Goal: Information Seeking & Learning: Compare options

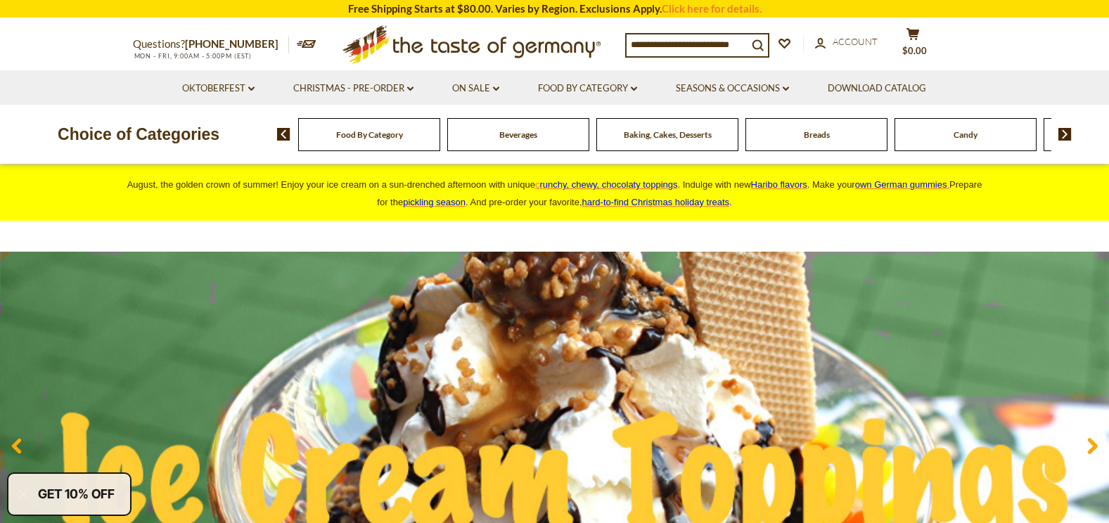
click at [371, 143] on div "Food By Category" at bounding box center [369, 134] width 142 height 33
click at [369, 143] on div "Food By Category" at bounding box center [369, 134] width 142 height 33
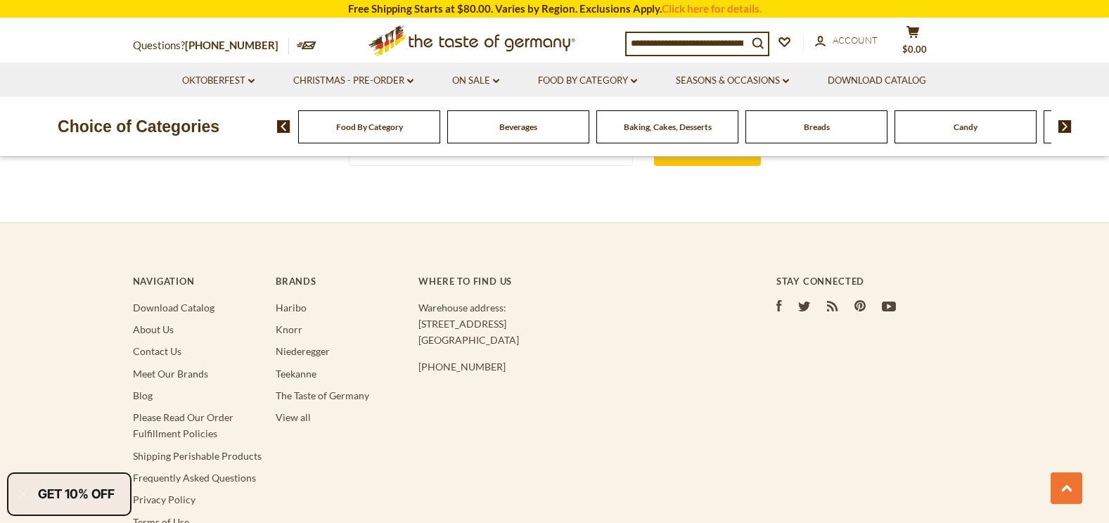
scroll to position [2673, 0]
click at [1059, 122] on img at bounding box center [1064, 126] width 13 height 13
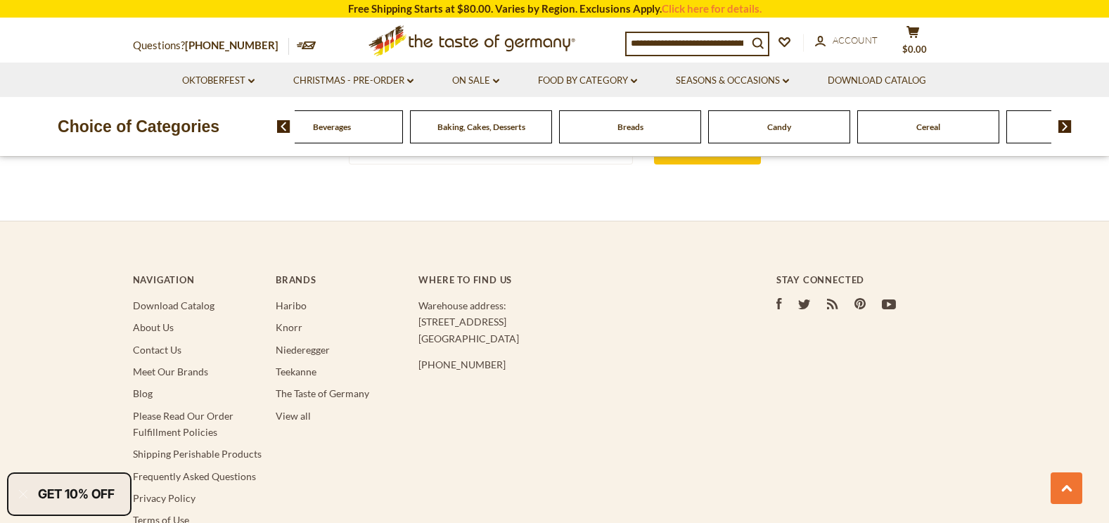
click at [1059, 122] on img at bounding box center [1064, 126] width 13 height 13
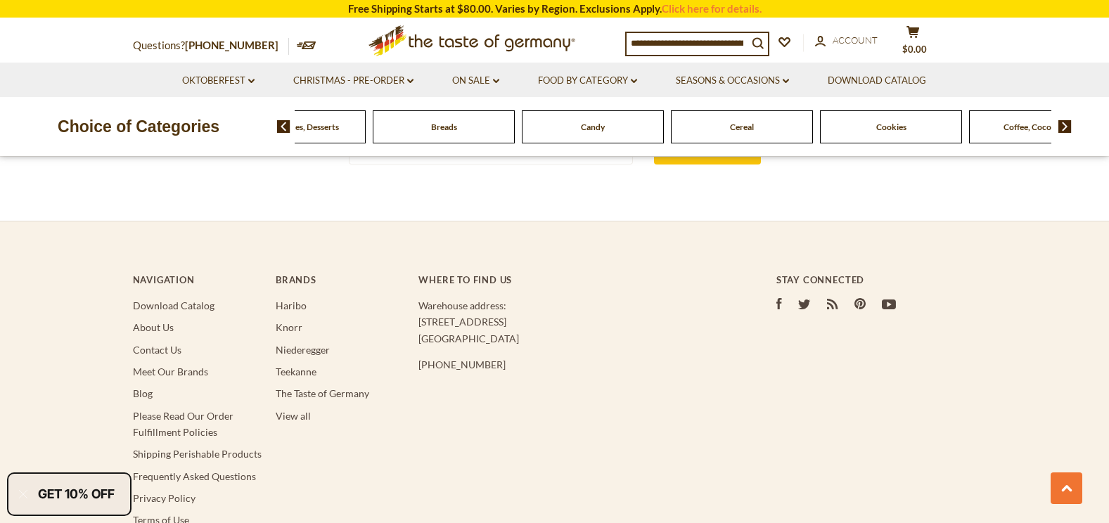
click at [1061, 123] on img at bounding box center [1064, 126] width 13 height 13
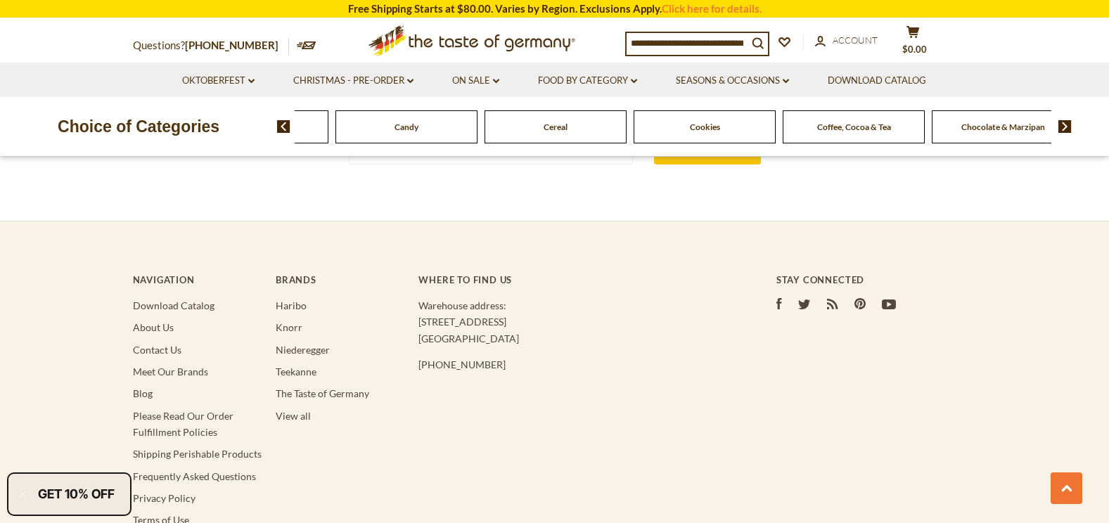
click at [1061, 123] on img at bounding box center [1064, 126] width 13 height 13
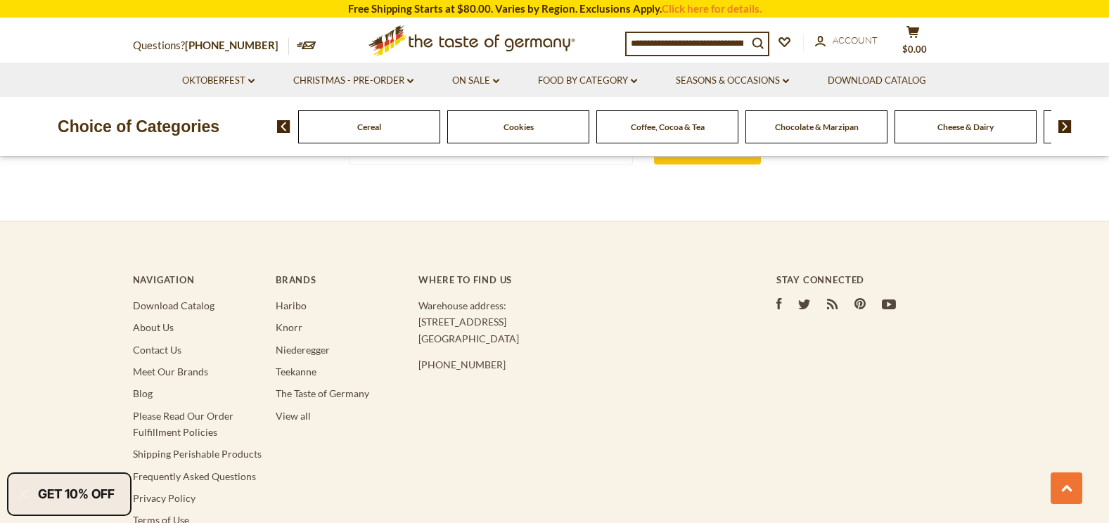
click at [1061, 123] on img at bounding box center [1064, 126] width 13 height 13
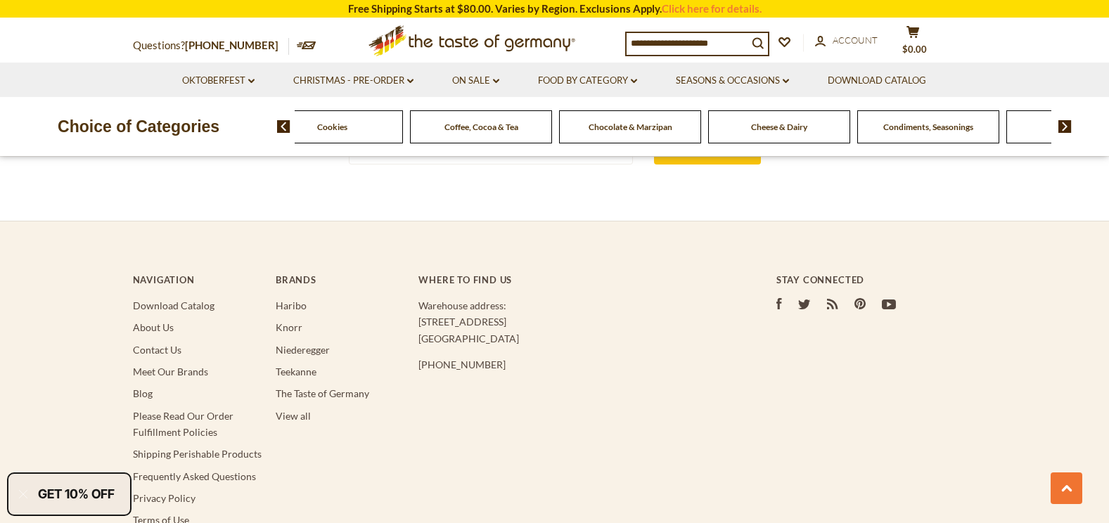
click at [1061, 123] on img at bounding box center [1064, 126] width 13 height 13
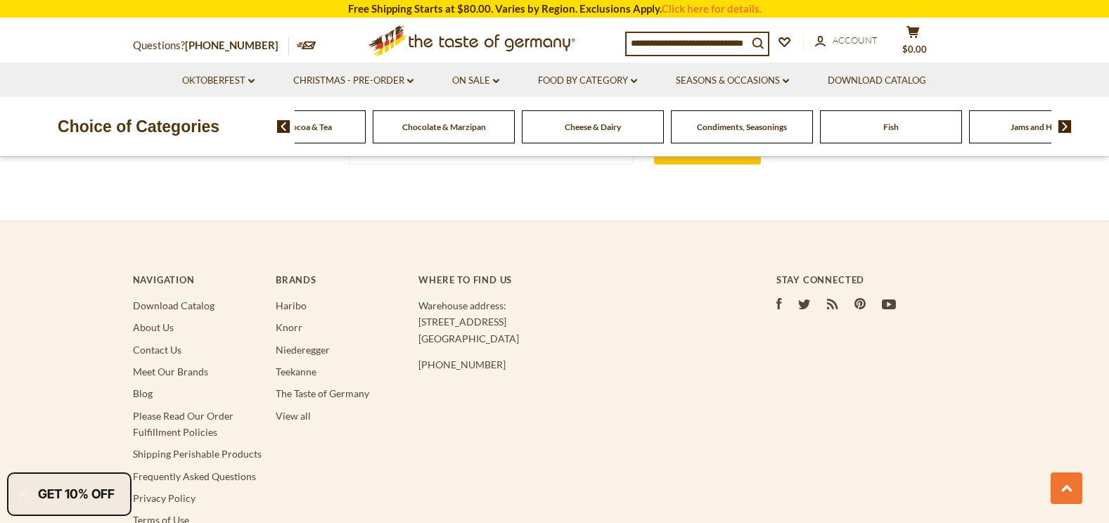
click at [1061, 123] on img at bounding box center [1064, 126] width 13 height 13
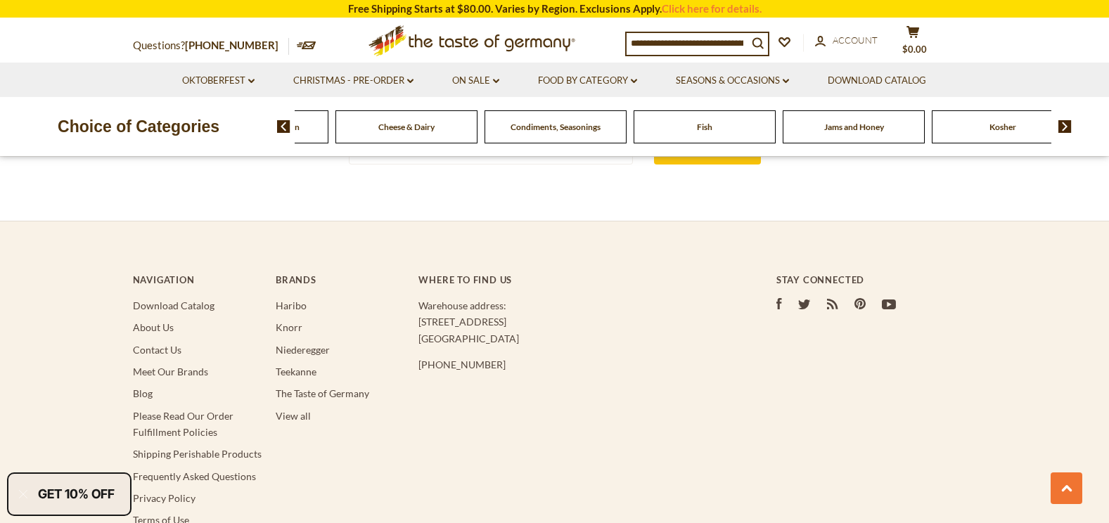
click at [538, 130] on span "Condiments, Seasonings" at bounding box center [556, 127] width 90 height 11
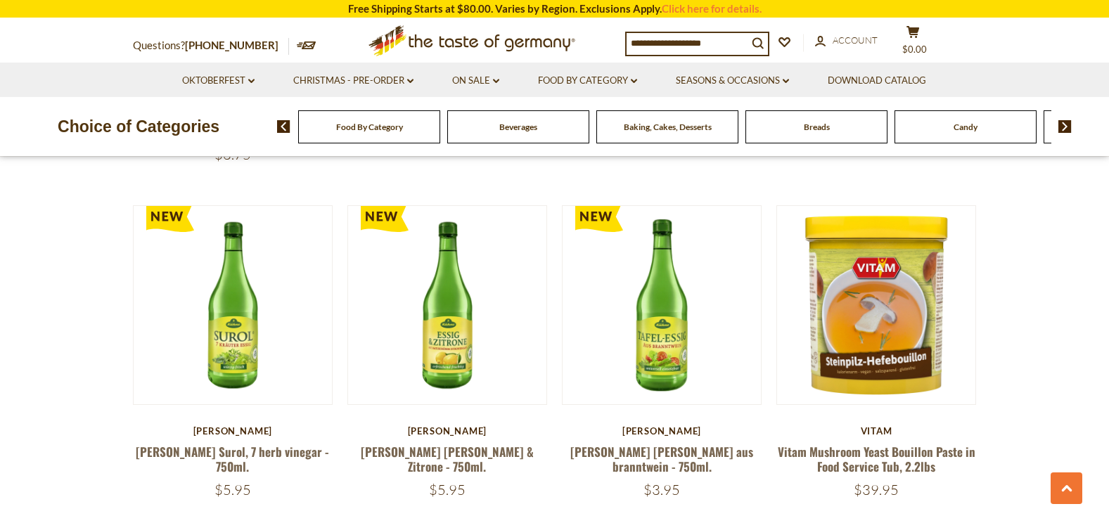
scroll to position [774, 0]
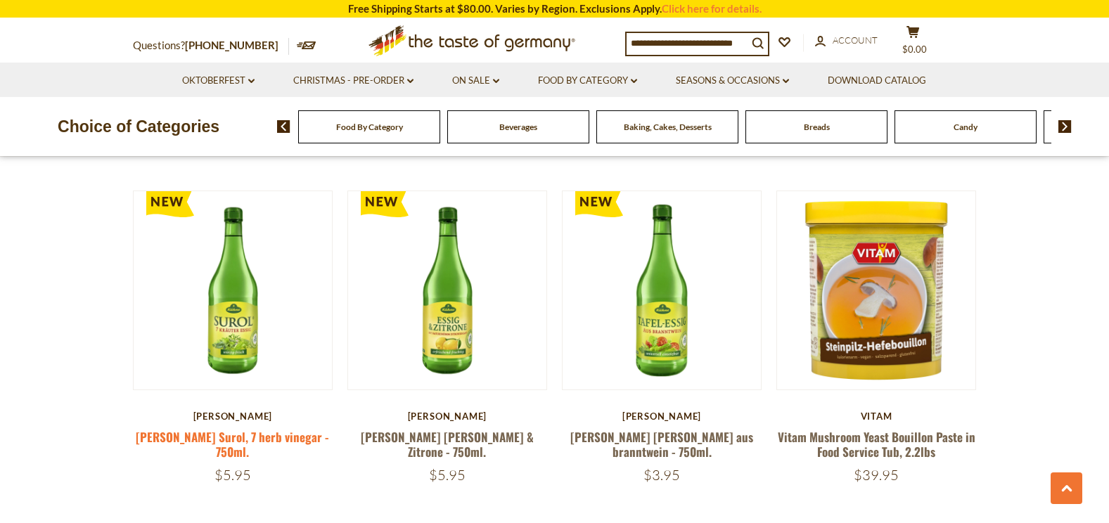
click at [176, 428] on link "[PERSON_NAME] Surol, 7 herb vinegar - 750ml." at bounding box center [232, 444] width 193 height 32
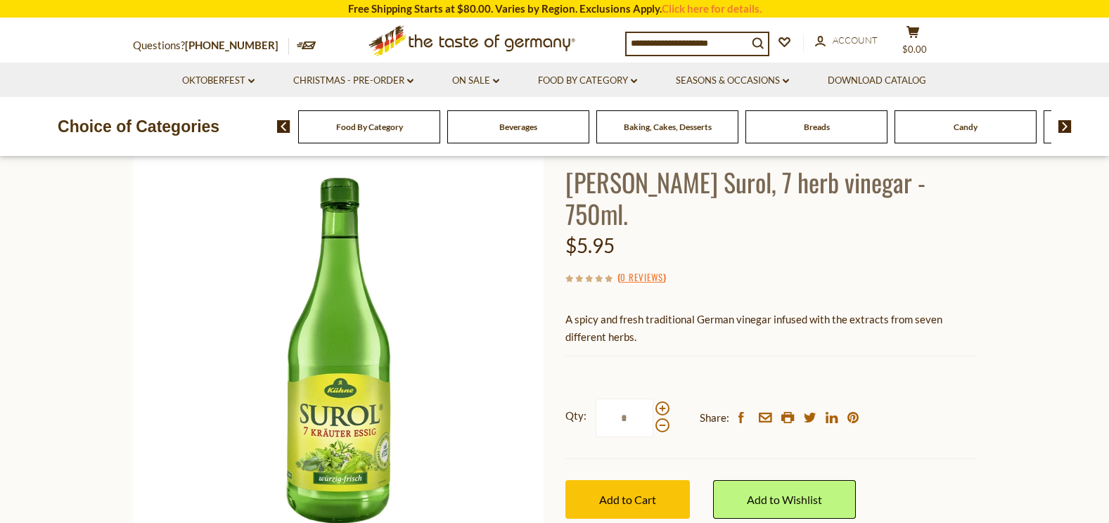
scroll to position [70, 0]
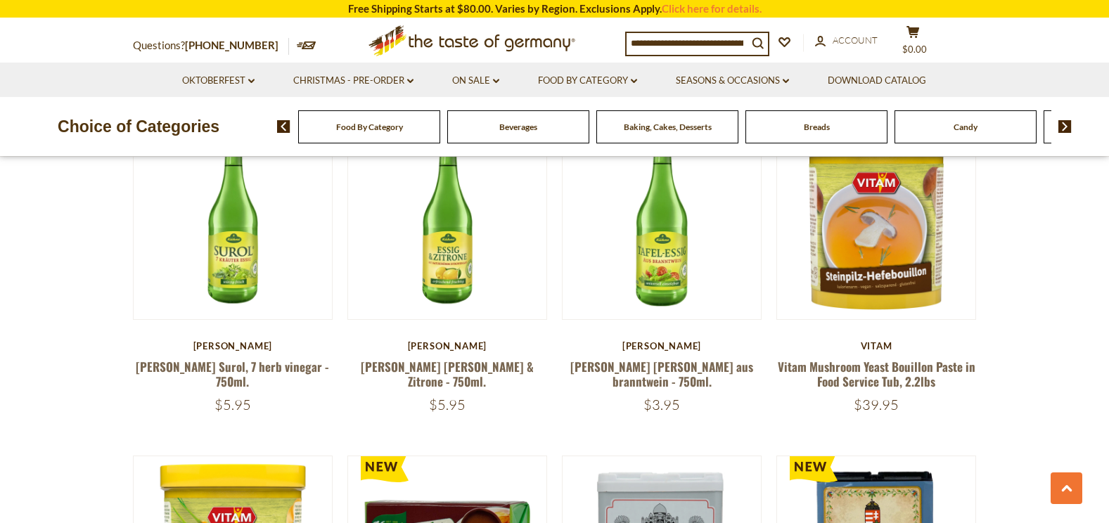
scroll to position [774, 0]
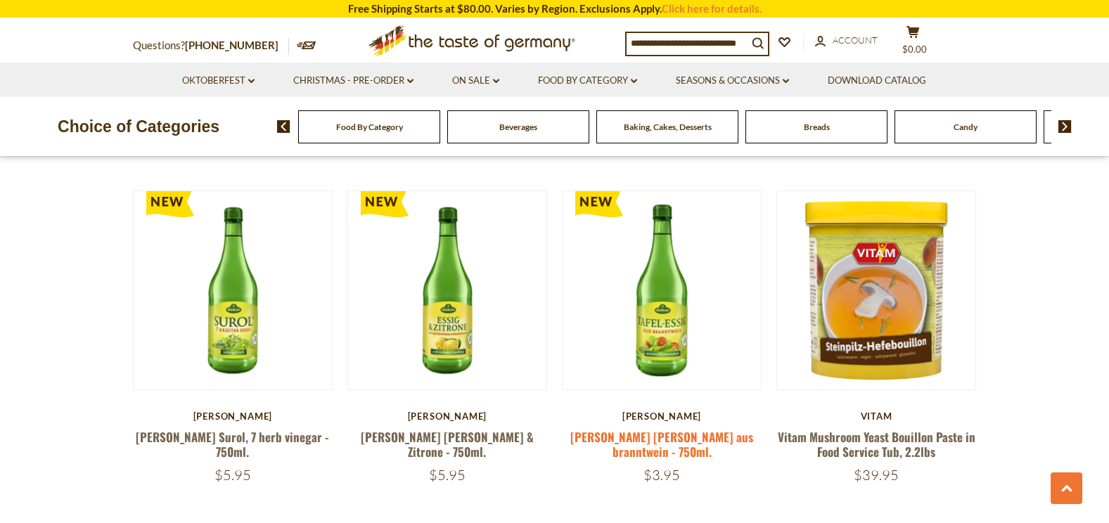
click at [631, 428] on link "[PERSON_NAME] [PERSON_NAME] aus branntwein - 750ml." at bounding box center [661, 444] width 183 height 32
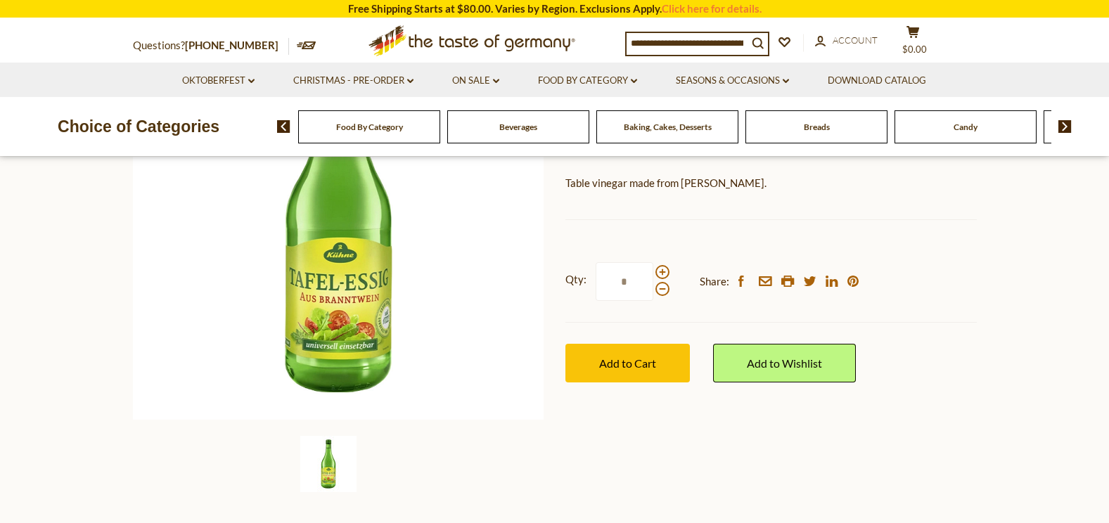
scroll to position [211, 0]
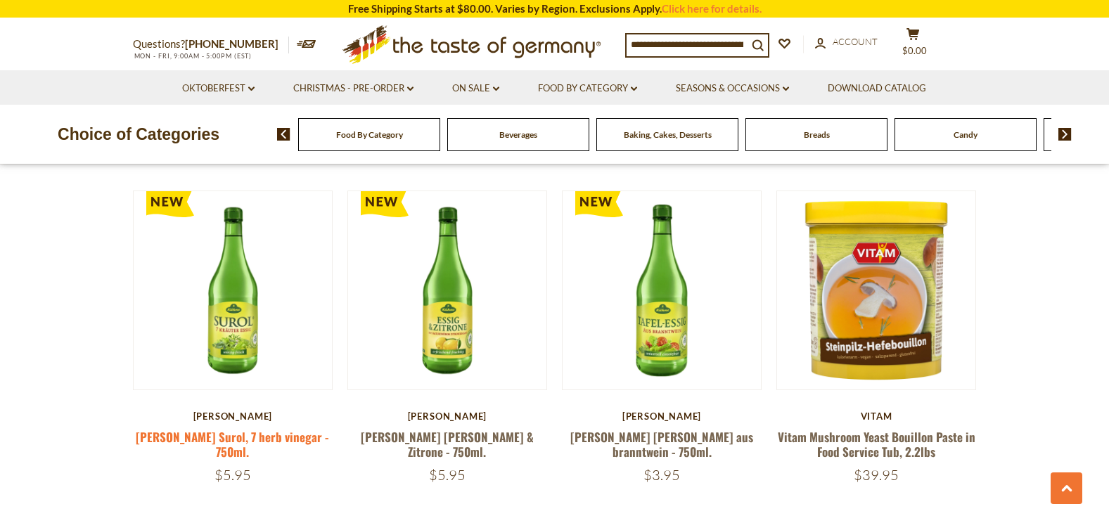
click at [203, 428] on link "[PERSON_NAME] Surol, 7 herb vinegar - 750ml." at bounding box center [232, 444] width 193 height 32
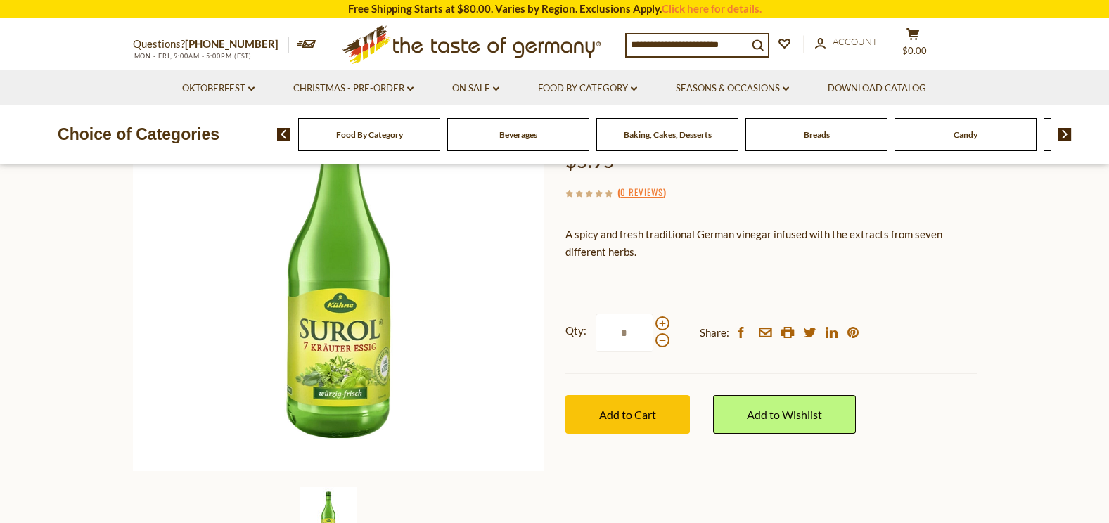
scroll to position [211, 0]
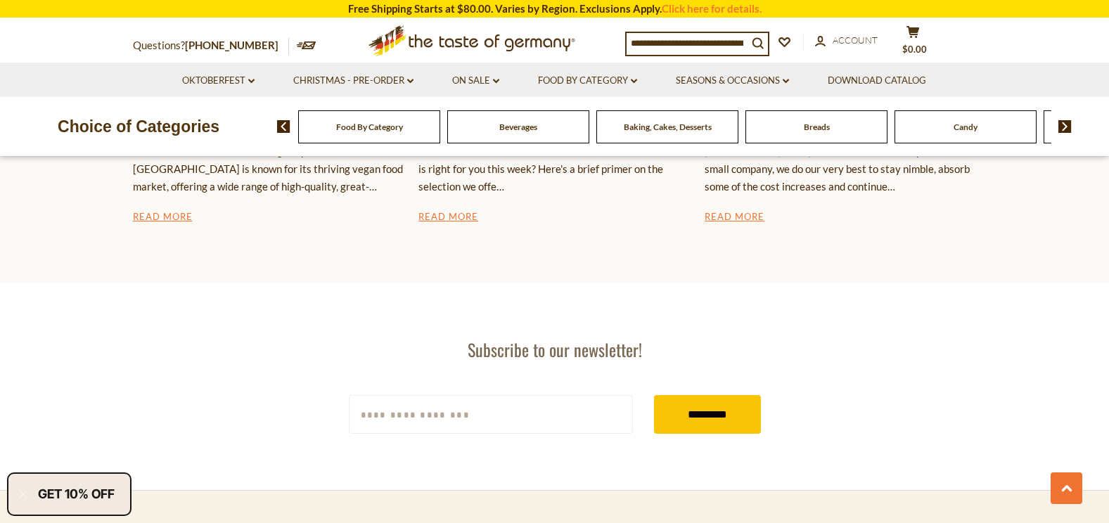
scroll to position [2434, 0]
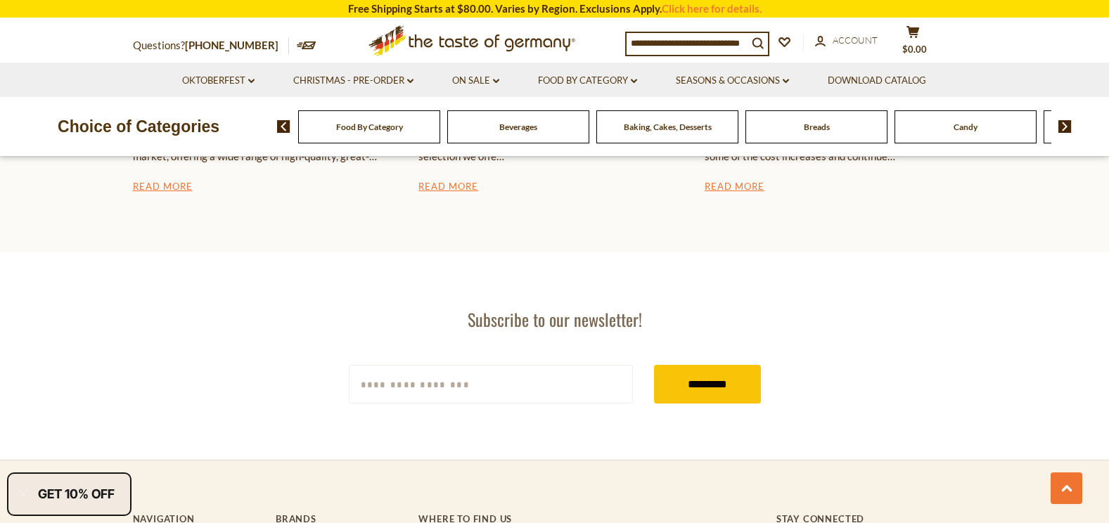
click at [403, 133] on div "Food By Category" at bounding box center [369, 126] width 142 height 33
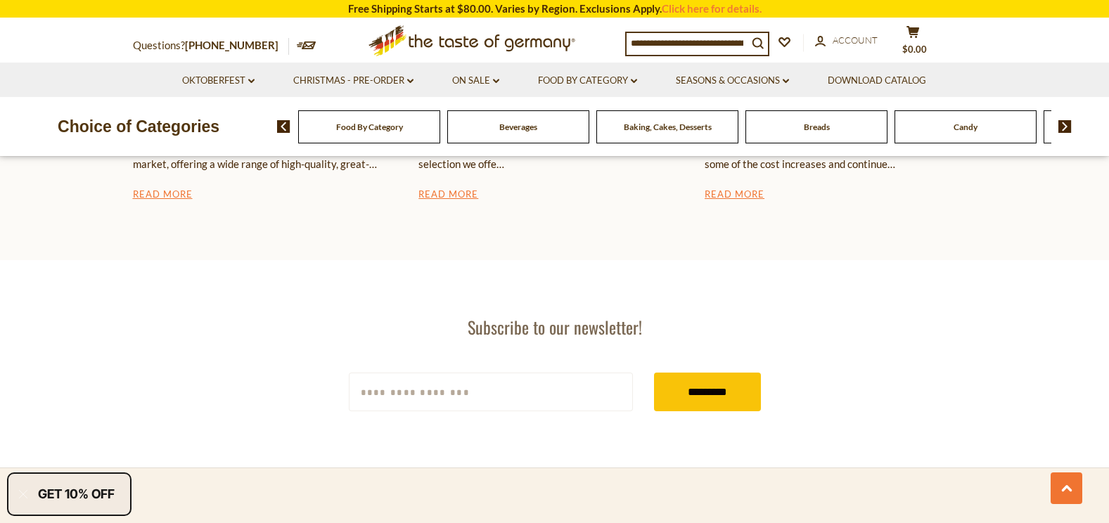
scroll to position [2461, 0]
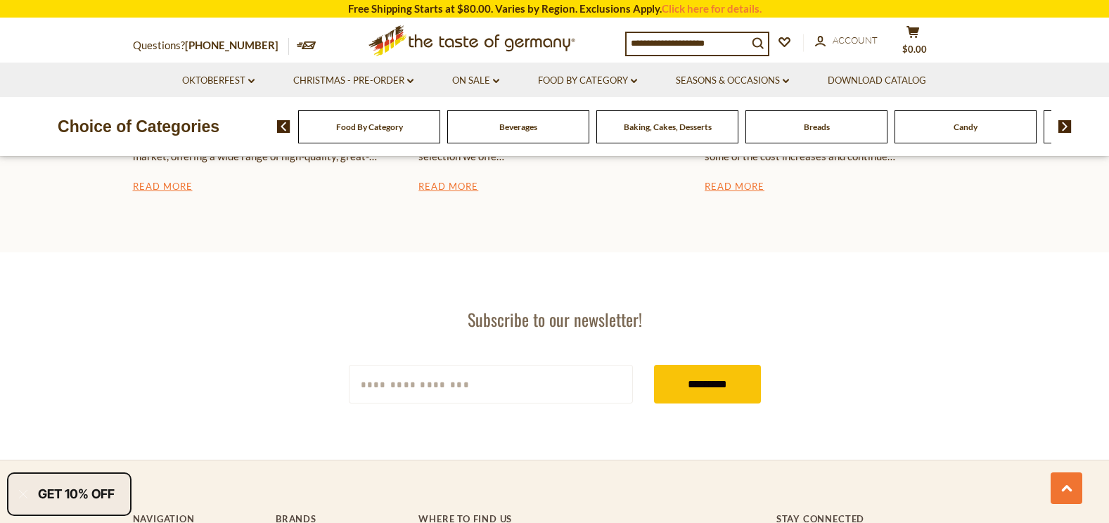
click at [1067, 125] on img at bounding box center [1064, 126] width 13 height 13
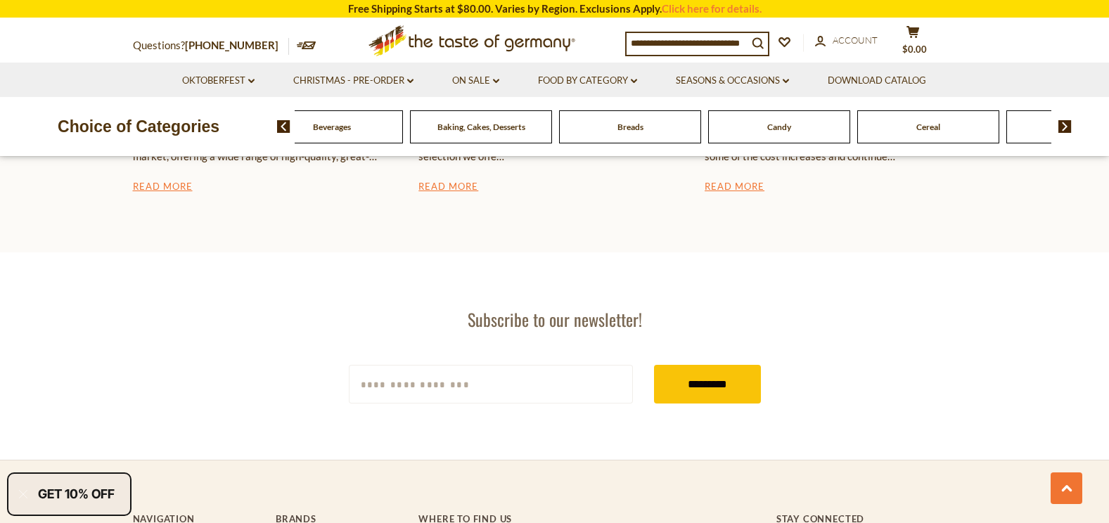
click at [1067, 125] on img at bounding box center [1064, 126] width 13 height 13
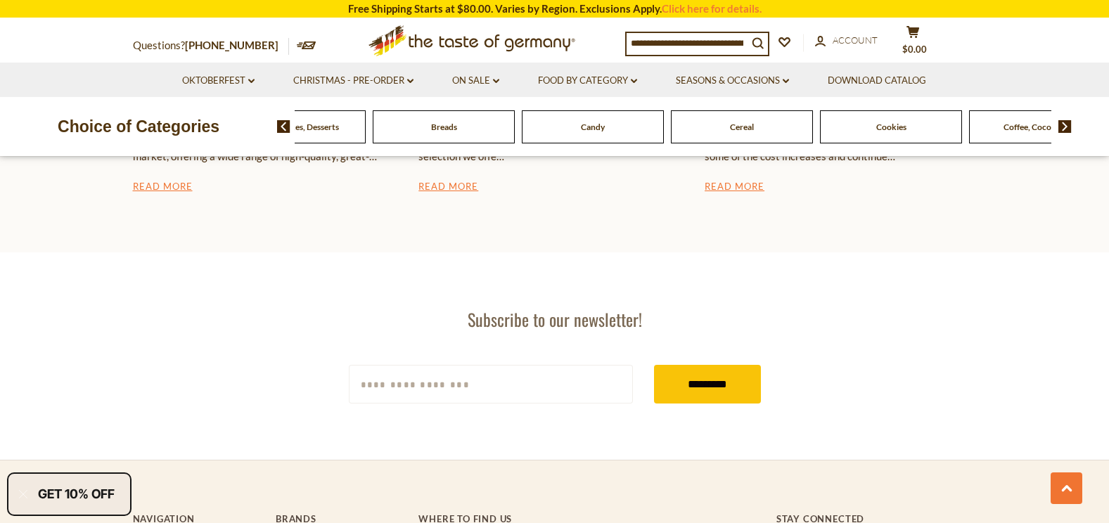
click at [1067, 125] on img at bounding box center [1064, 126] width 13 height 13
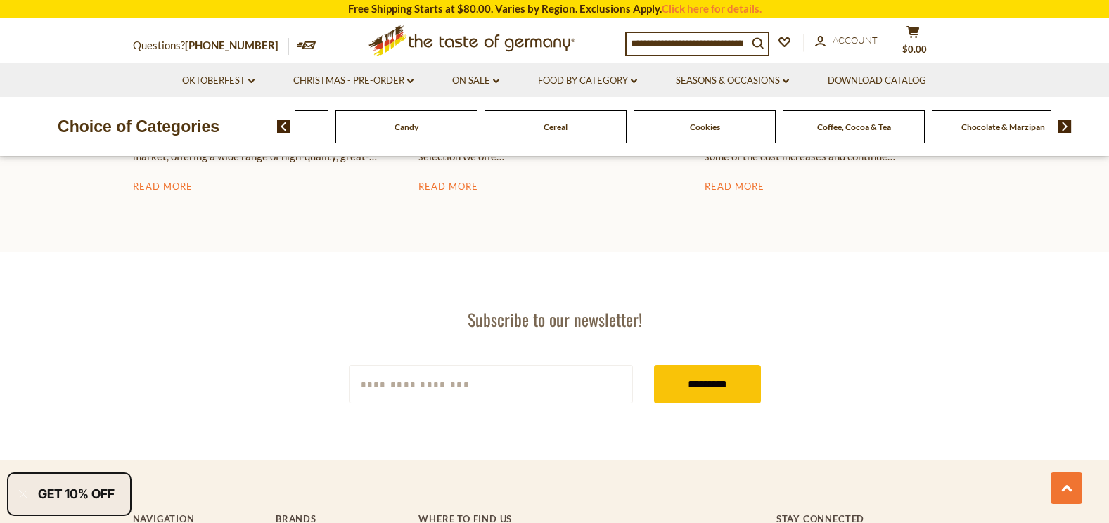
click at [1067, 125] on img at bounding box center [1064, 126] width 13 height 13
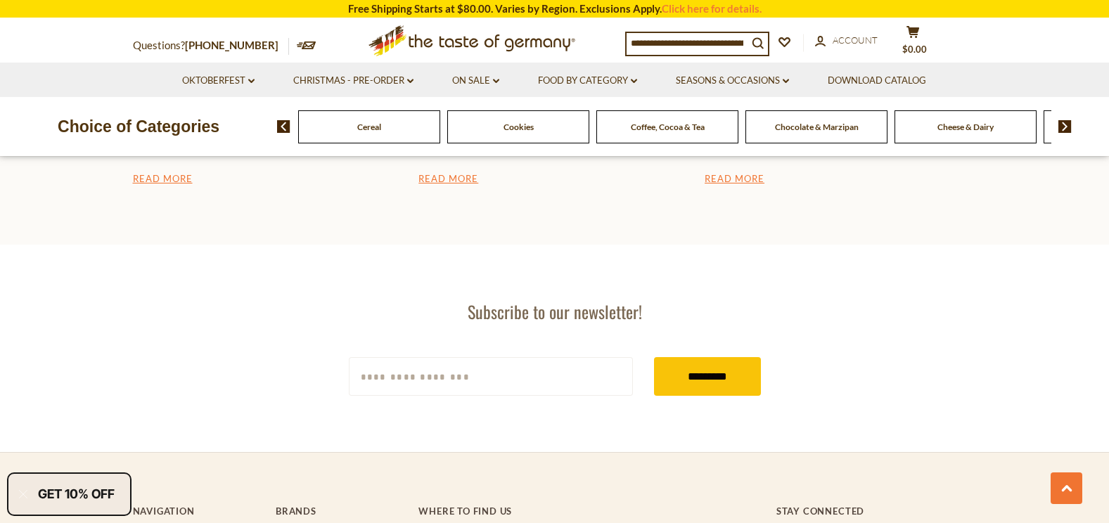
scroll to position [2434, 0]
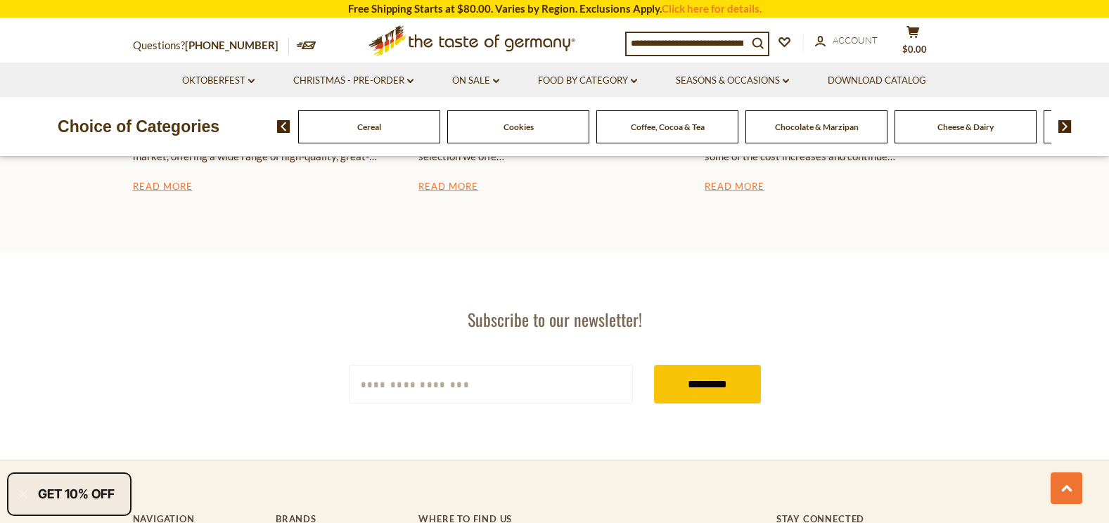
click at [1067, 125] on img at bounding box center [1064, 126] width 13 height 13
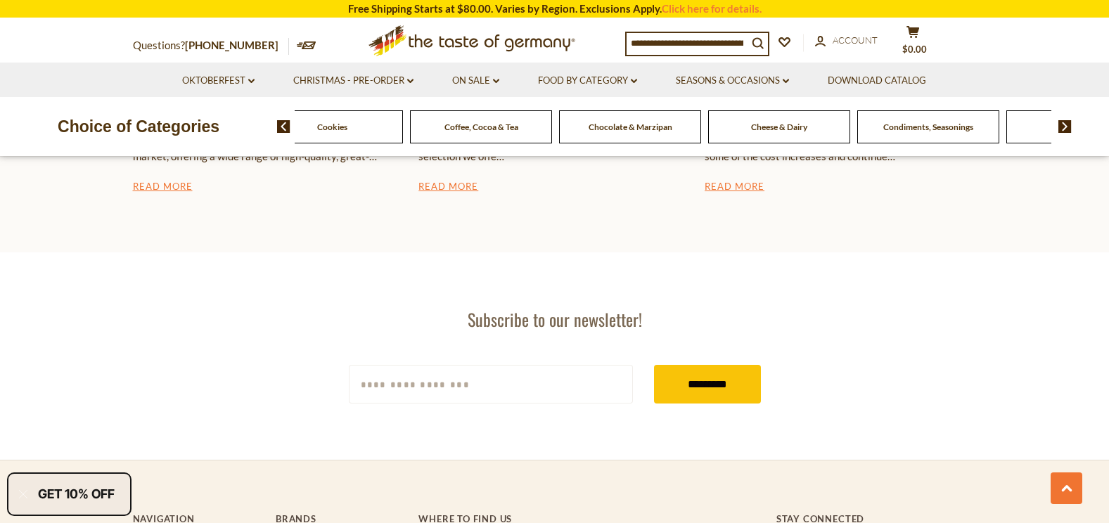
click at [1067, 125] on img at bounding box center [1064, 126] width 13 height 13
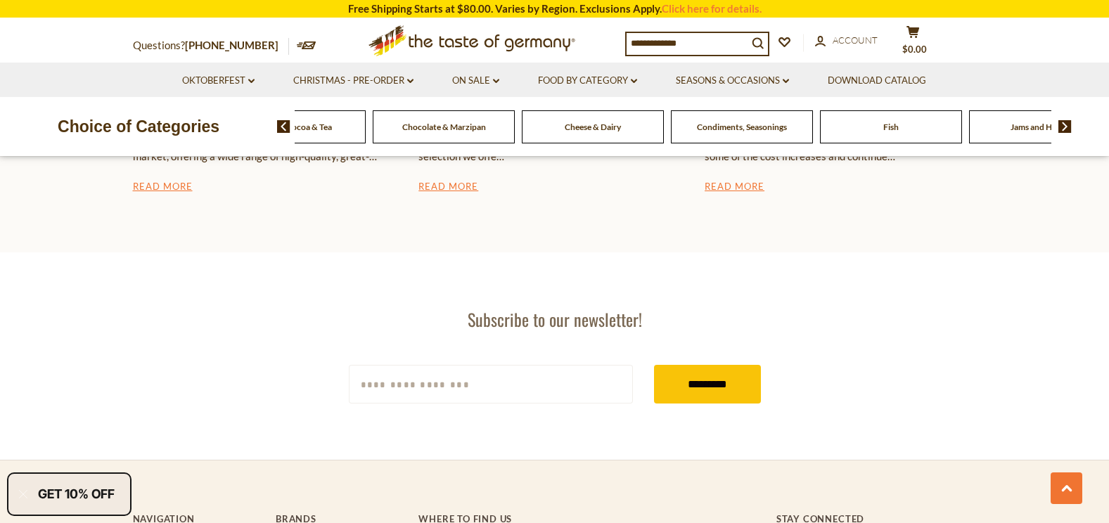
click at [1067, 125] on img at bounding box center [1064, 126] width 13 height 13
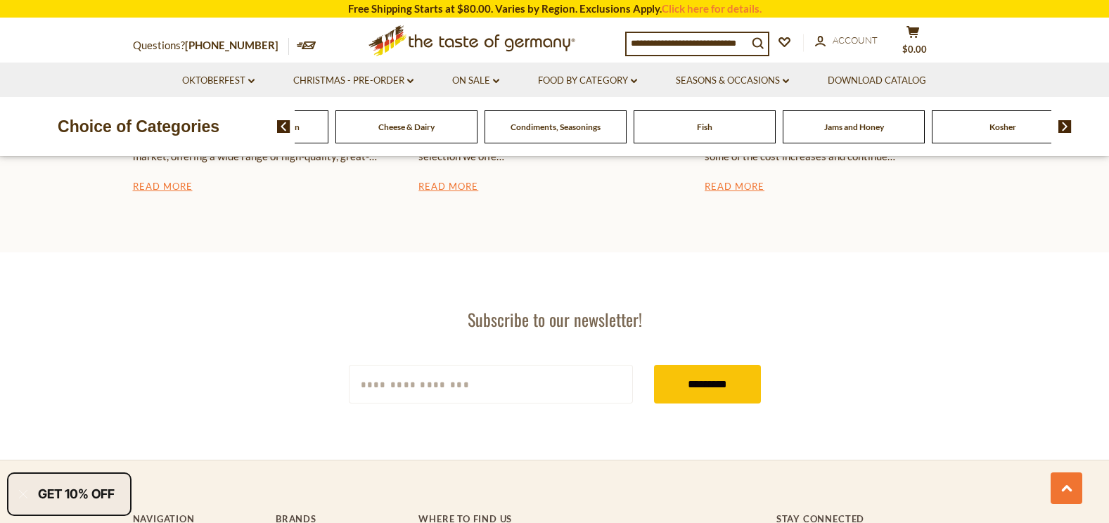
click at [1067, 125] on img at bounding box center [1064, 126] width 13 height 13
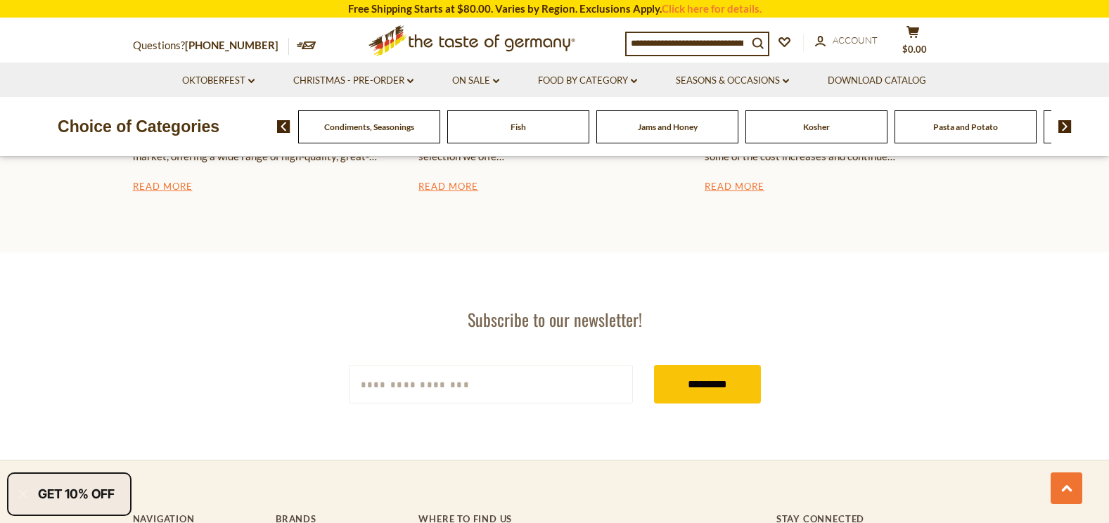
click at [1067, 125] on img at bounding box center [1064, 126] width 13 height 13
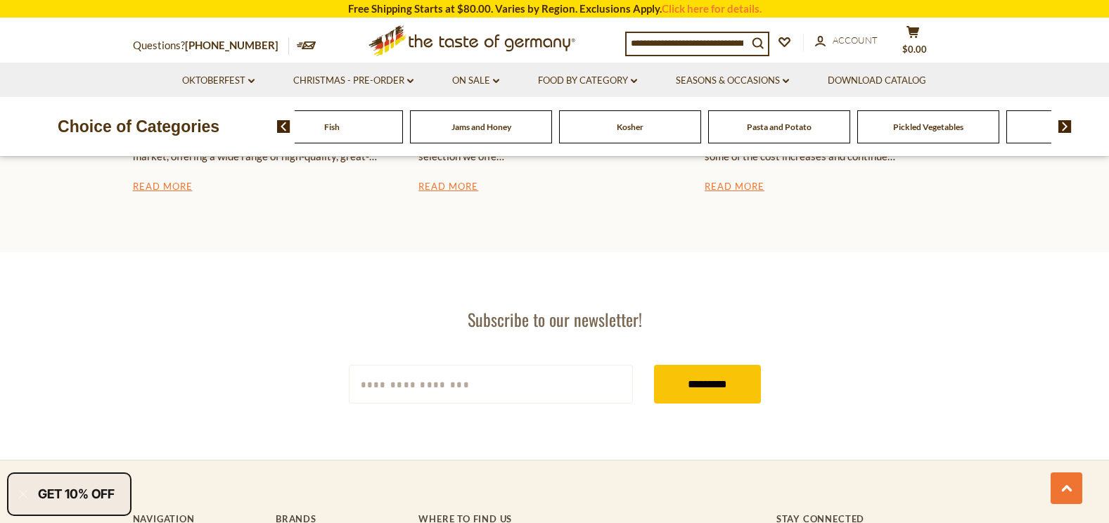
click at [1067, 125] on img at bounding box center [1064, 126] width 13 height 13
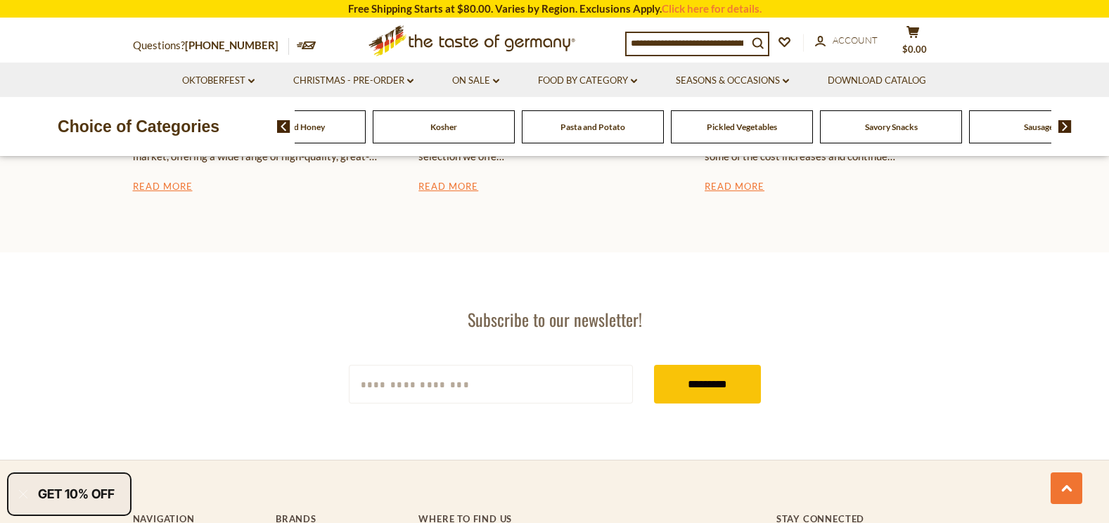
click at [1067, 125] on img at bounding box center [1064, 126] width 13 height 13
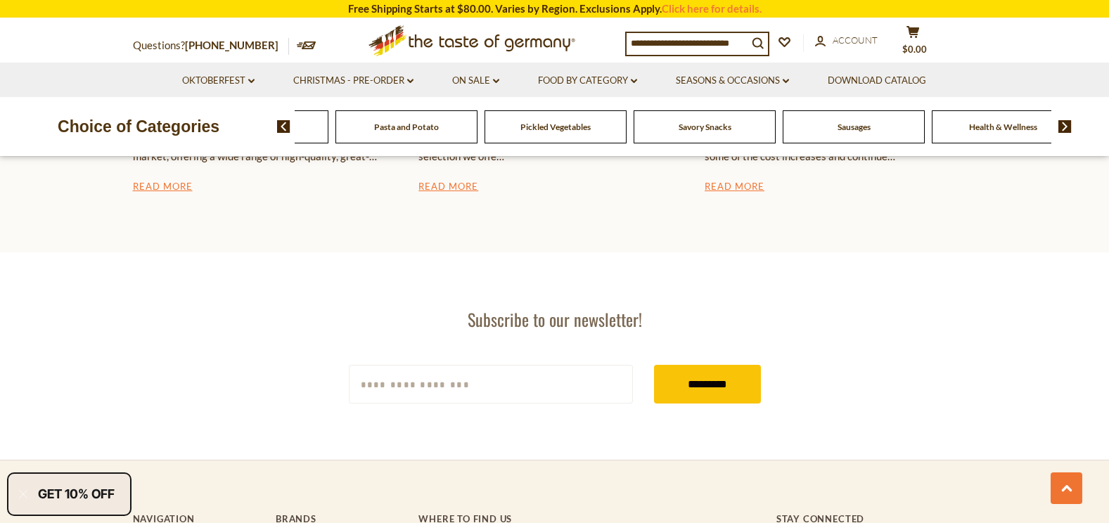
click at [1066, 125] on img at bounding box center [1064, 126] width 13 height 13
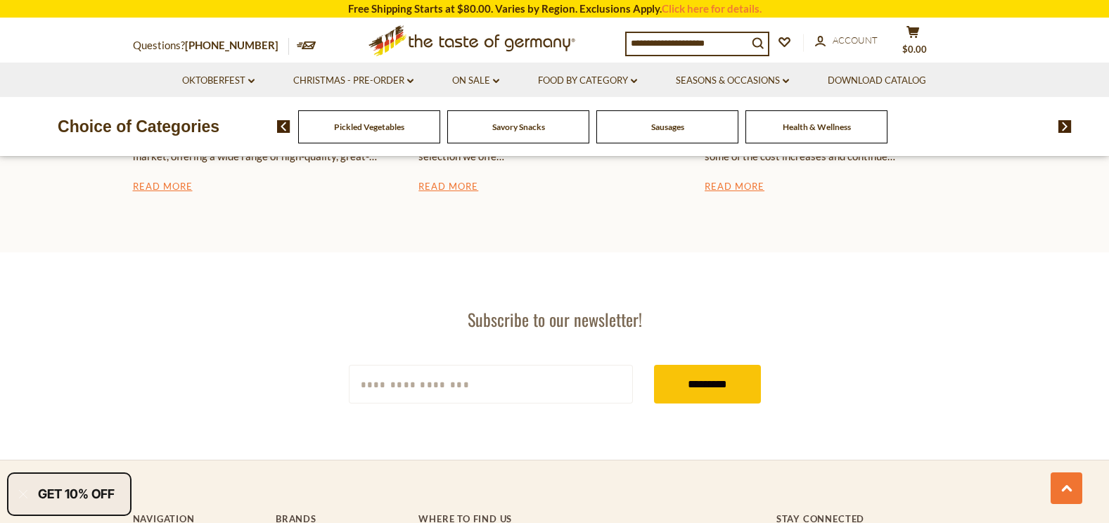
click at [281, 129] on img at bounding box center [283, 126] width 13 height 13
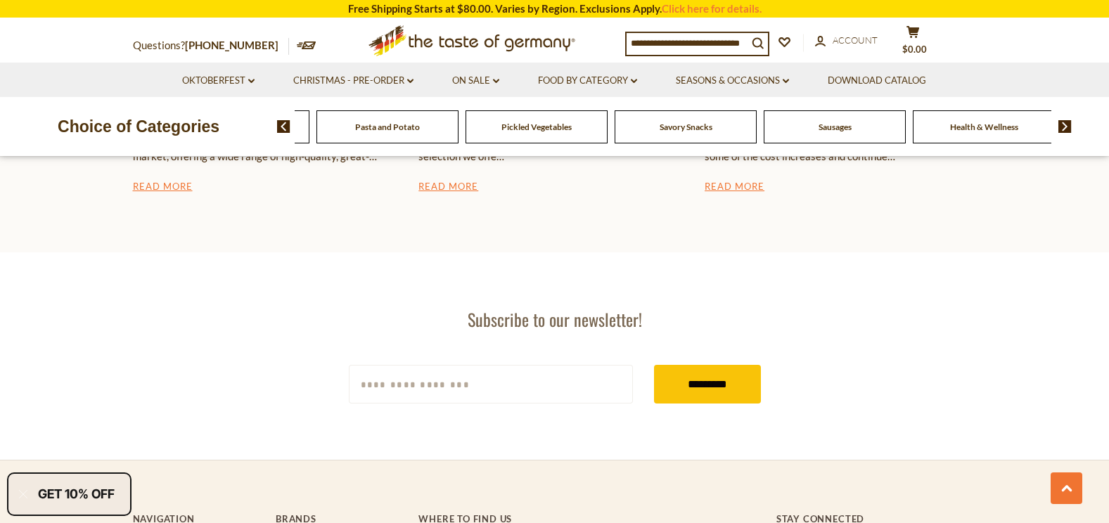
click at [281, 129] on img at bounding box center [283, 126] width 13 height 13
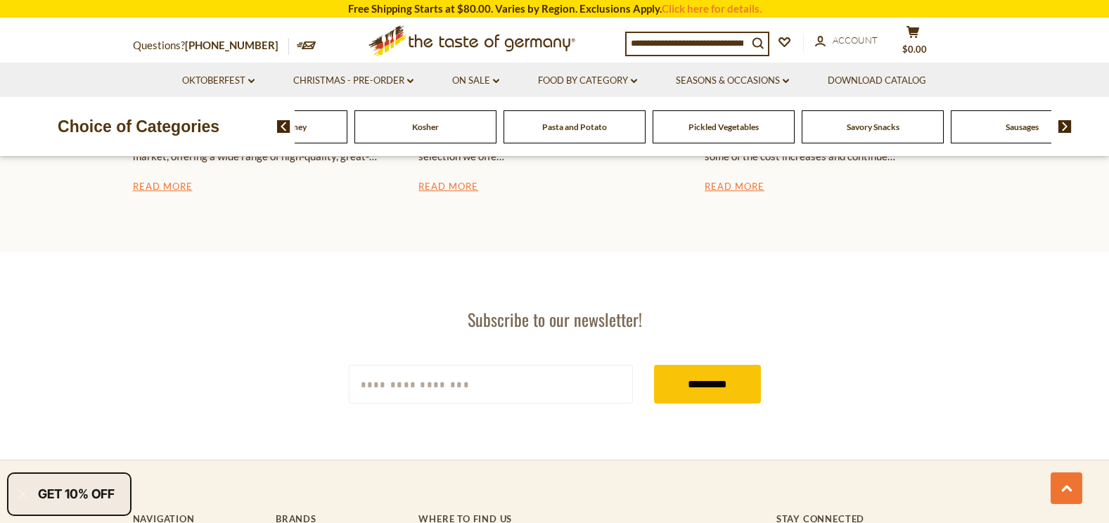
click at [281, 129] on img at bounding box center [283, 126] width 13 height 13
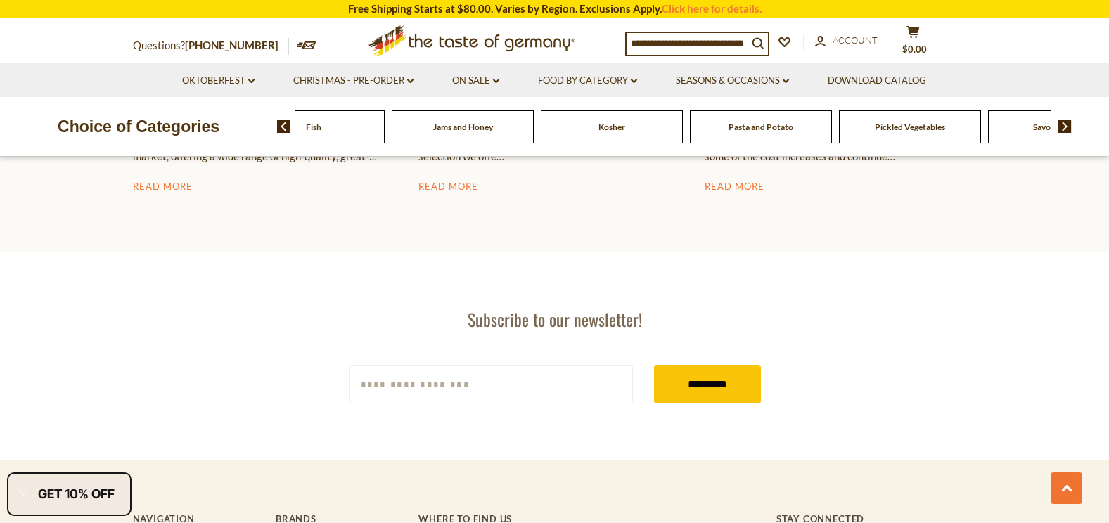
click at [281, 129] on img at bounding box center [283, 126] width 13 height 13
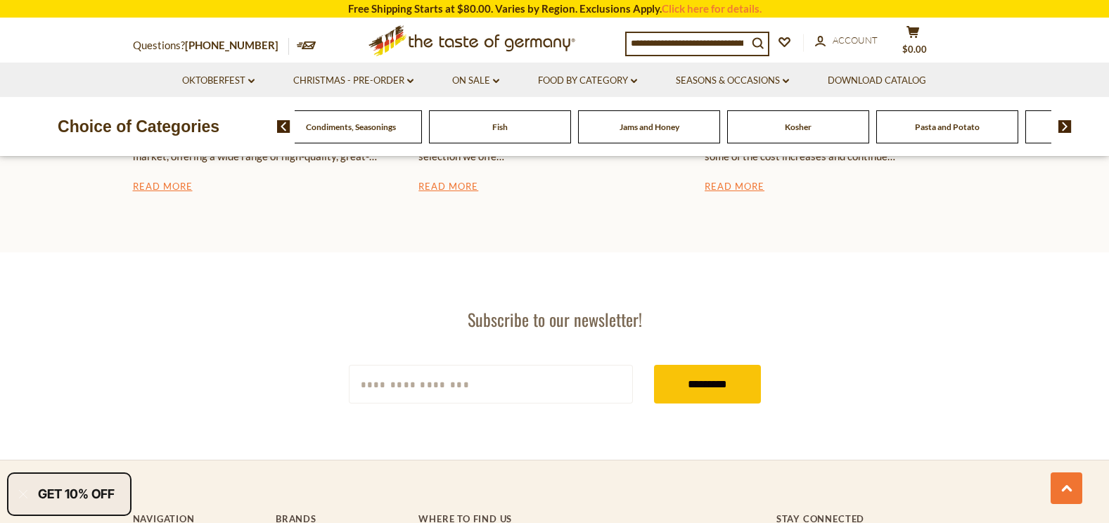
click at [317, 130] on span "Condiments, Seasonings" at bounding box center [351, 127] width 90 height 11
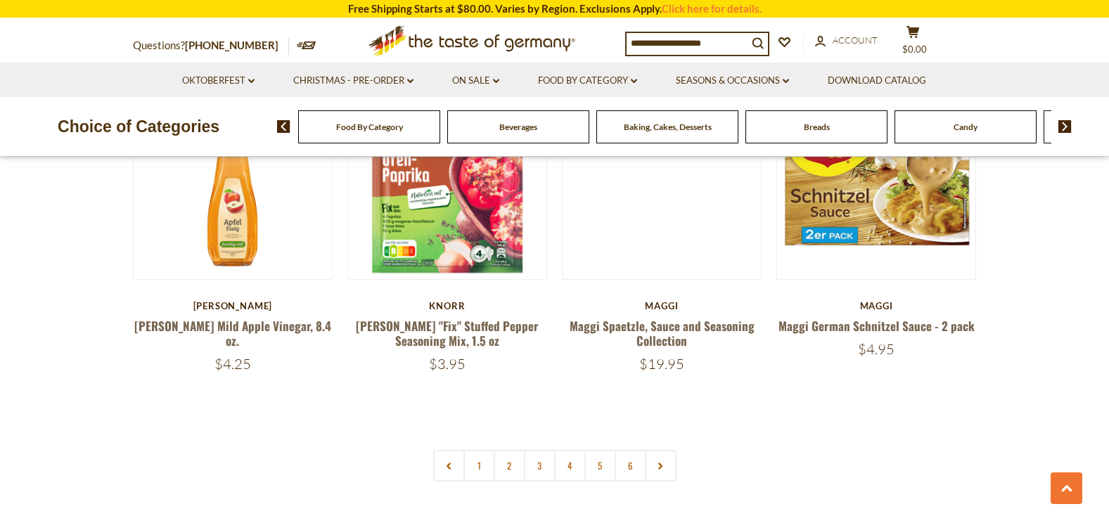
scroll to position [3305, 0]
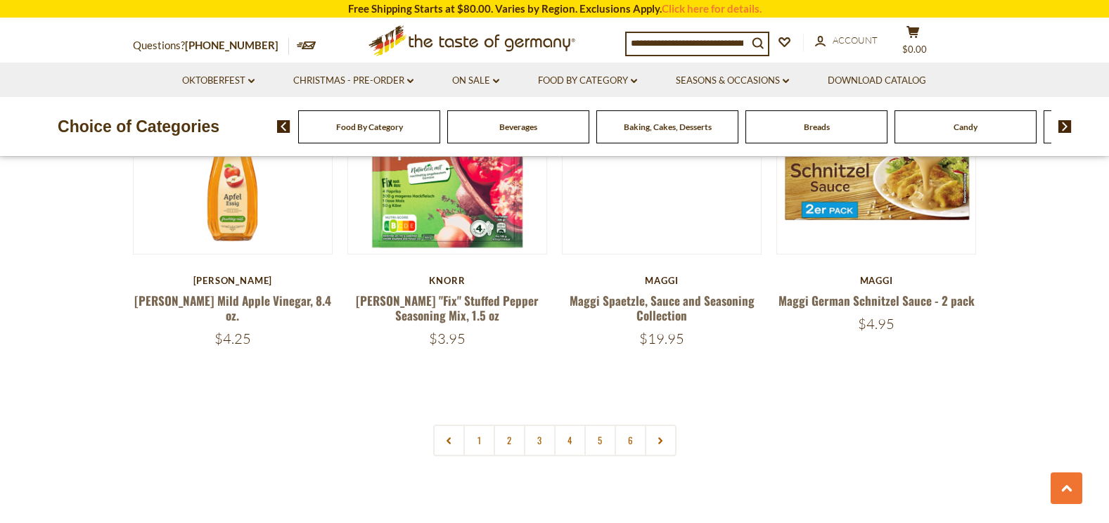
drag, startPoint x: 655, startPoint y: 410, endPoint x: 642, endPoint y: 407, distance: 13.0
click at [655, 425] on link at bounding box center [661, 441] width 32 height 32
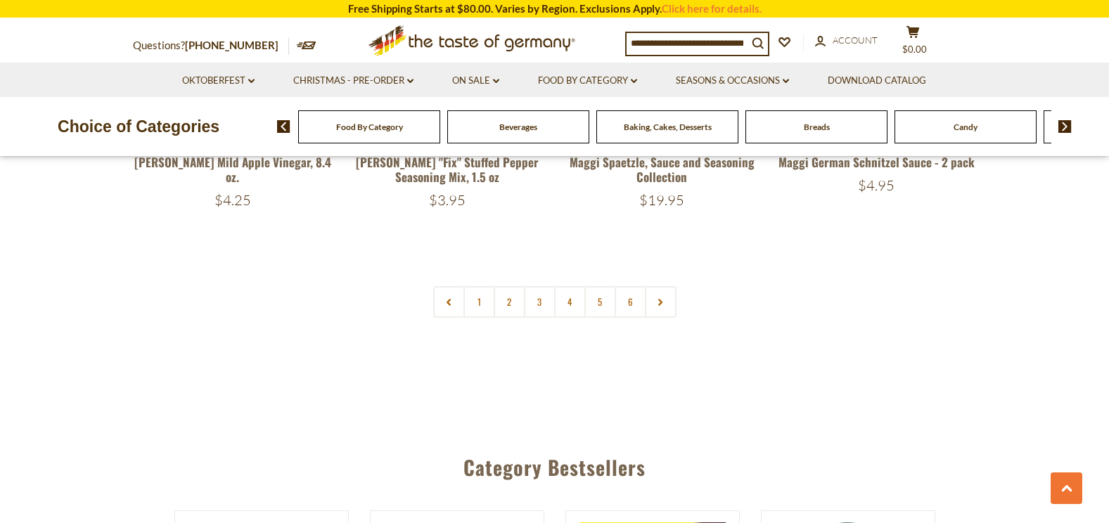
scroll to position [3446, 0]
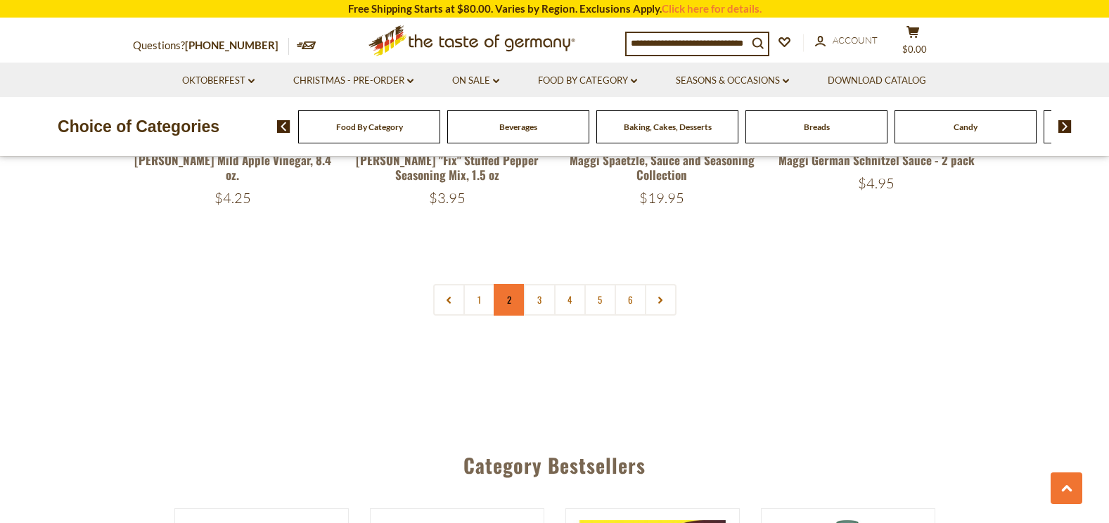
click at [505, 284] on link "2" at bounding box center [510, 300] width 32 height 32
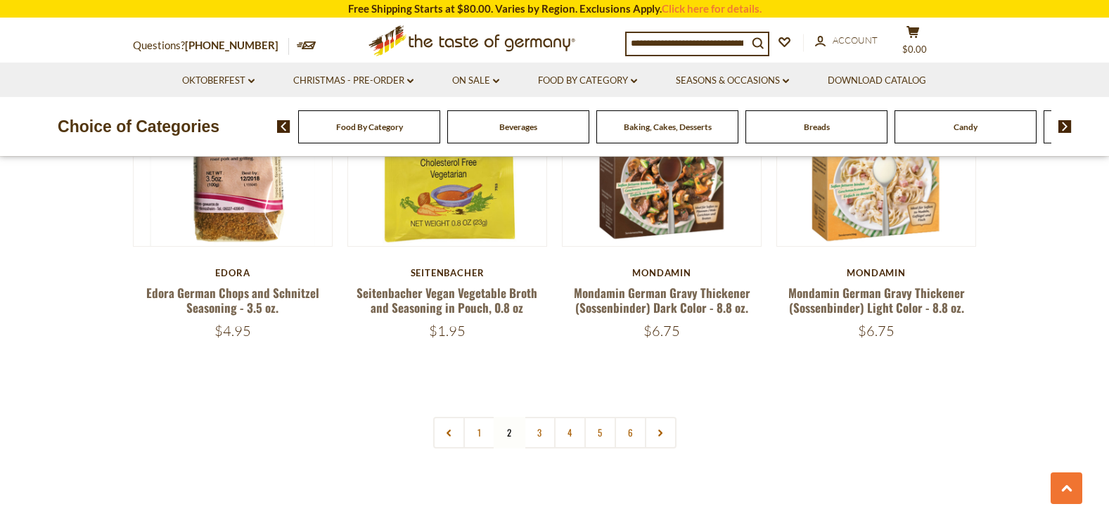
scroll to position [3347, 0]
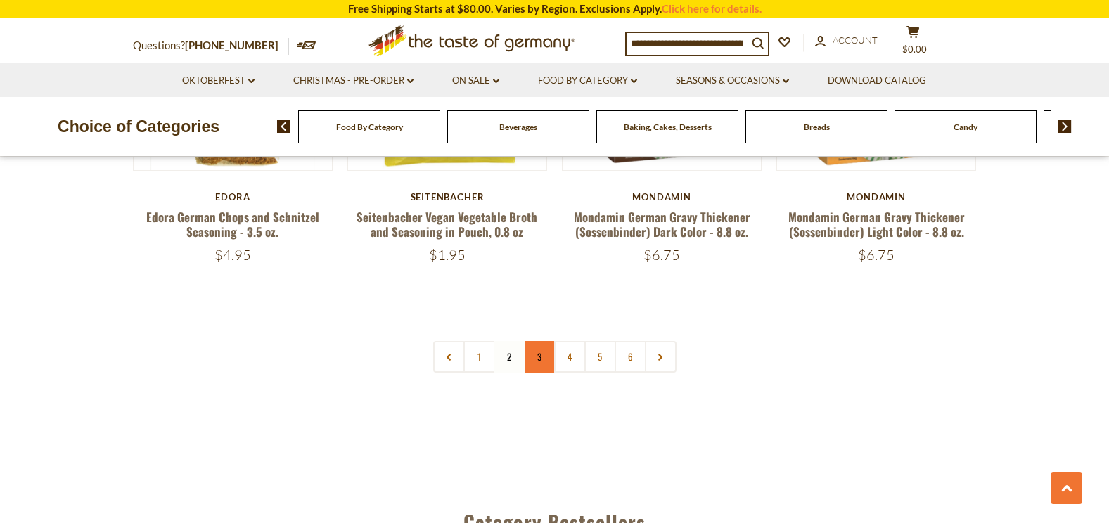
click at [539, 343] on link "3" at bounding box center [540, 357] width 32 height 32
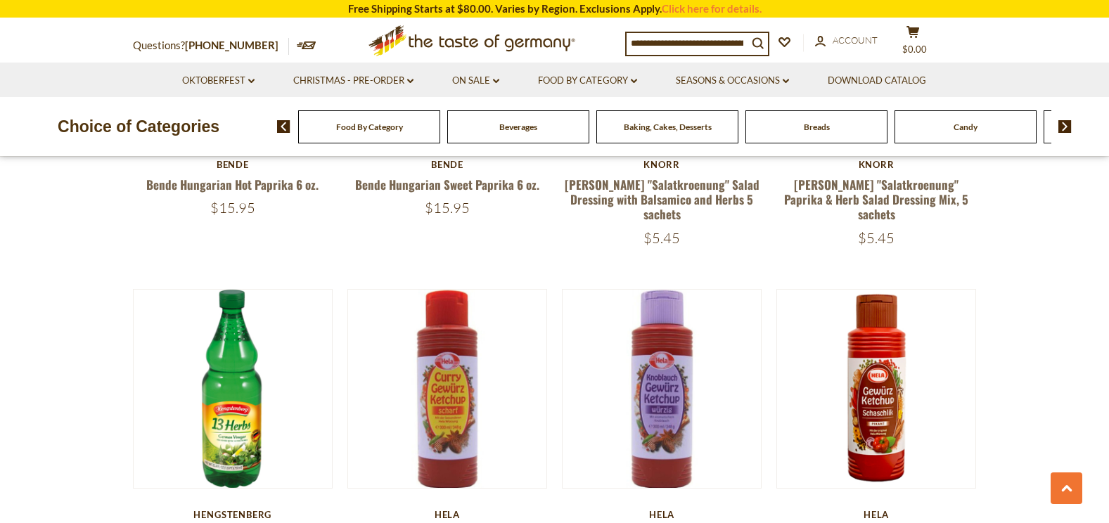
scroll to position [2081, 0]
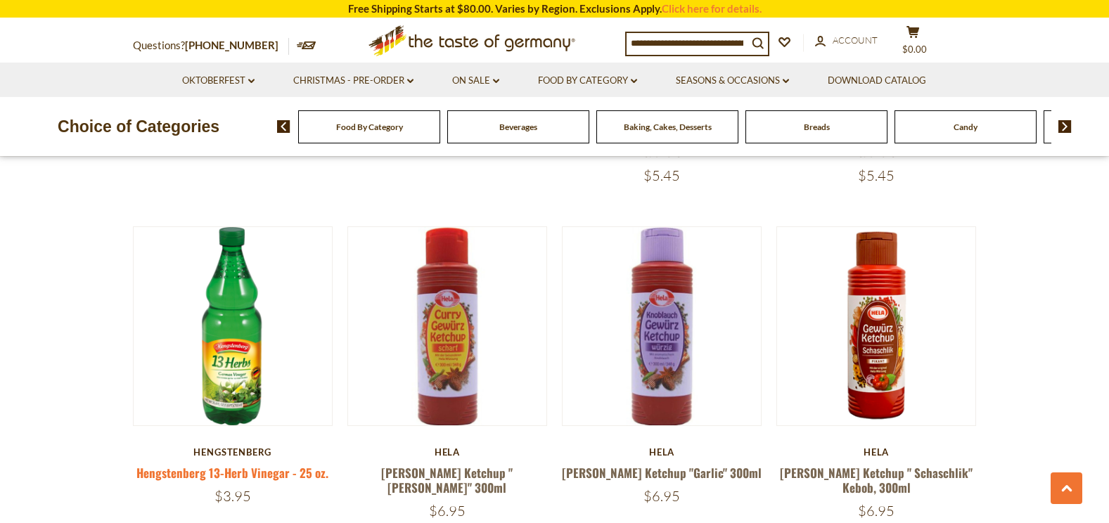
click at [234, 464] on link "Hengstenberg 13-Herb Vinegar - 25 oz." at bounding box center [232, 473] width 192 height 18
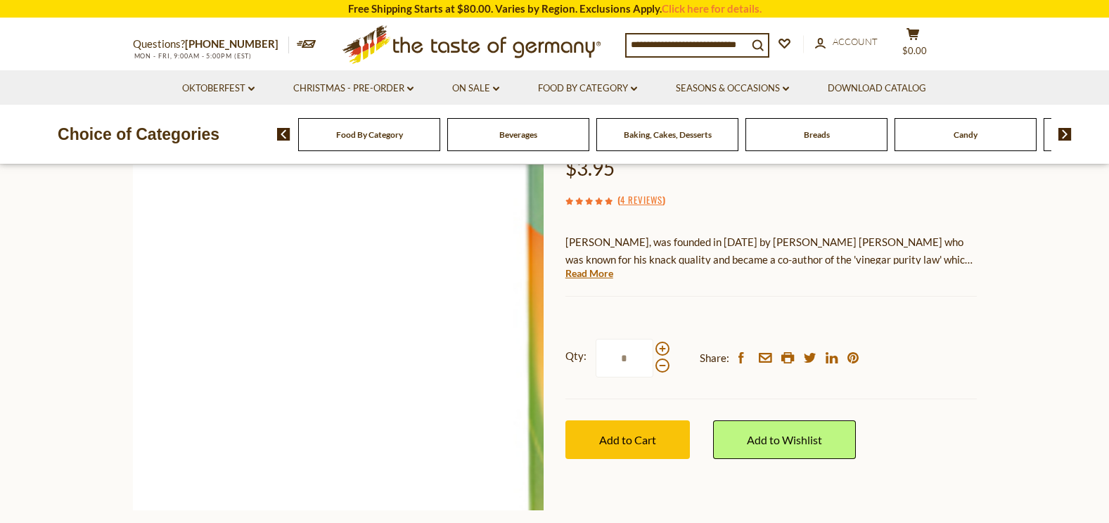
scroll to position [141, 0]
